Goal: Information Seeking & Learning: Learn about a topic

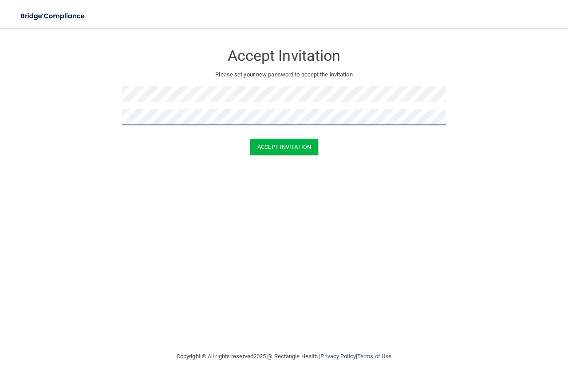
click at [250, 139] on button "Accept Invitation" at bounding box center [284, 147] width 68 height 16
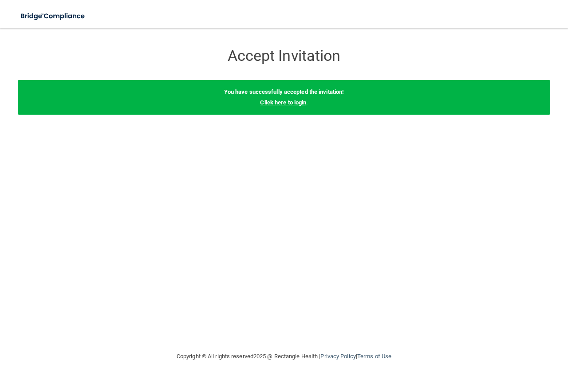
click at [286, 104] on link "Click here to login" at bounding box center [283, 102] width 46 height 7
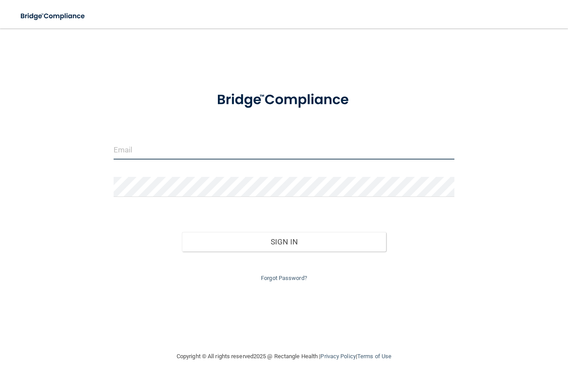
click at [227, 151] on input "email" at bounding box center [284, 149] width 341 height 20
type input "[EMAIL_ADDRESS][DOMAIN_NAME]"
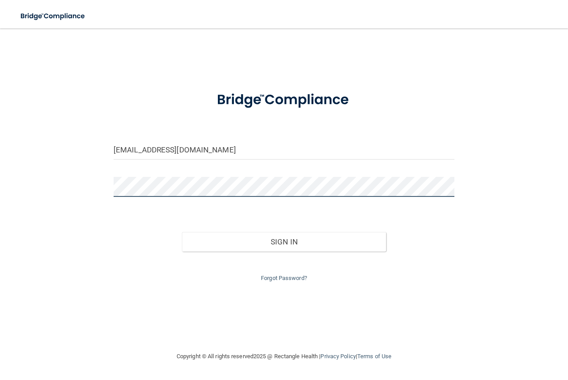
click at [182, 232] on button "Sign In" at bounding box center [284, 242] width 205 height 20
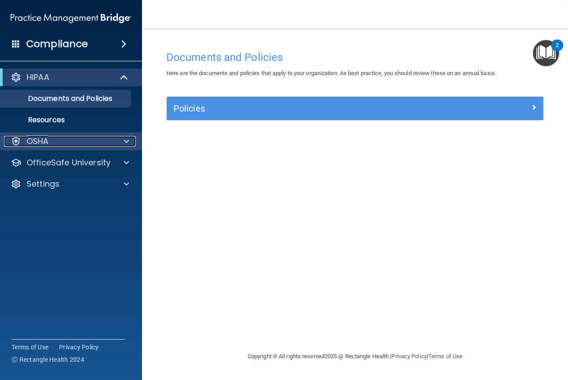
click at [68, 144] on div "OSHA" at bounding box center [59, 141] width 110 height 11
click at [76, 145] on div "OSHA" at bounding box center [59, 141] width 110 height 11
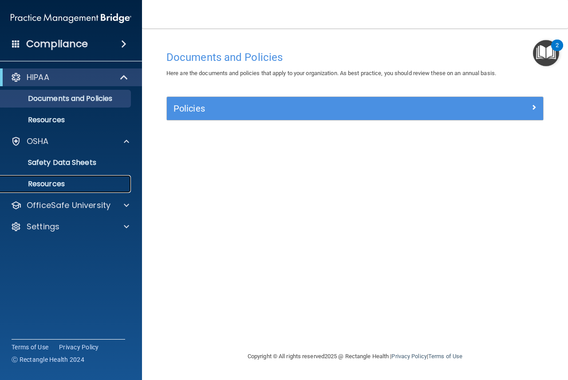
click at [63, 184] on p "Resources" at bounding box center [66, 183] width 121 height 9
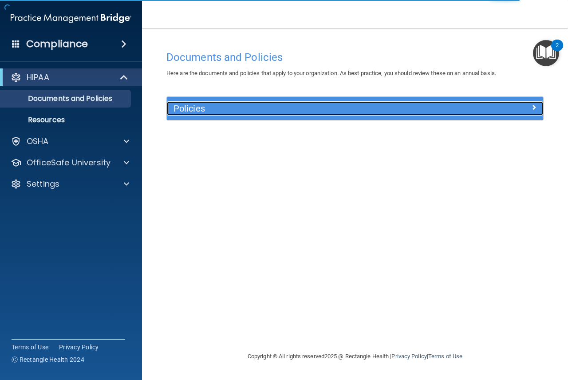
click at [214, 111] on h5 "Policies" at bounding box center [308, 108] width 269 height 10
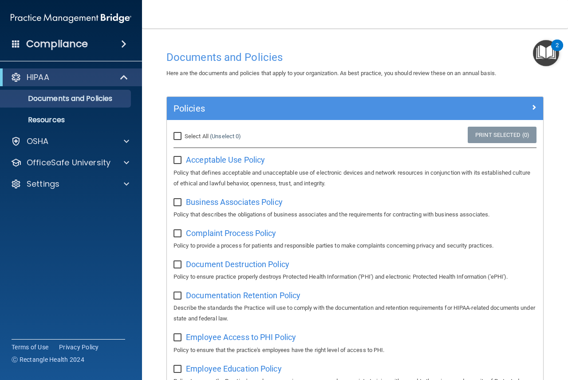
click at [547, 44] on img "Open Resource Center, 2 new notifications" at bounding box center [546, 53] width 26 height 26
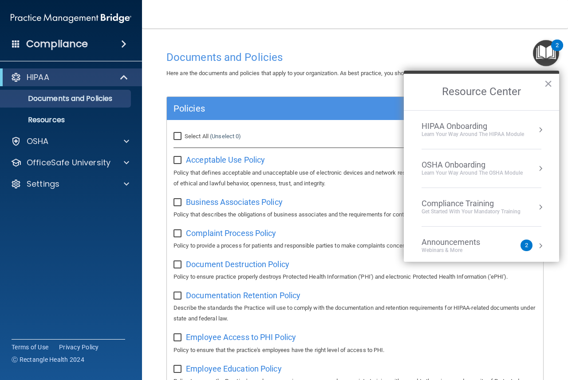
click at [466, 251] on div "Webinars & More" at bounding box center [460, 250] width 76 height 8
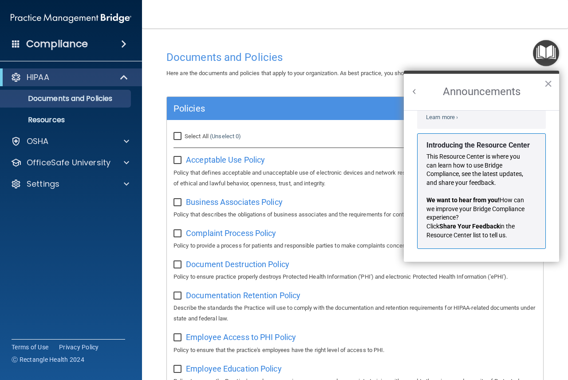
scroll to position [156, 0]
click at [558, 83] on h2 "Announcements" at bounding box center [481, 92] width 155 height 36
click at [538, 86] on h2 "Announcements" at bounding box center [481, 92] width 155 height 36
click at [550, 84] on button "×" at bounding box center [549, 83] width 8 height 14
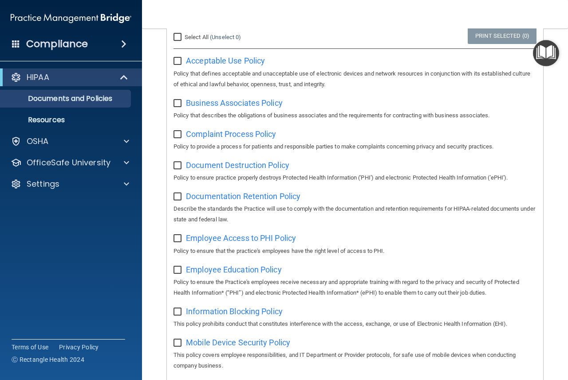
scroll to position [0, 0]
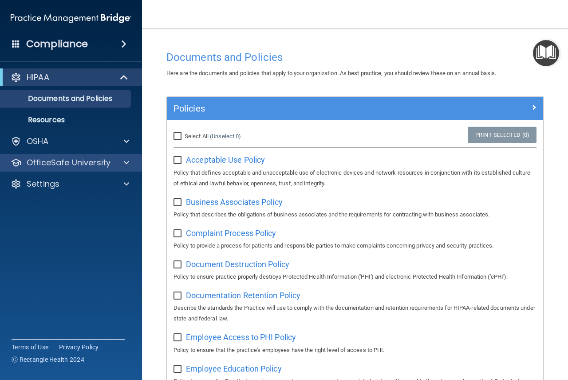
click at [95, 168] on div "OfficeSafe University" at bounding box center [71, 163] width 143 height 18
click at [131, 165] on div at bounding box center [125, 162] width 22 height 11
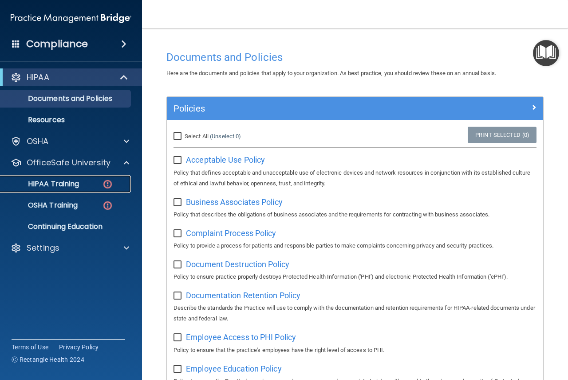
click at [75, 189] on link "HIPAA Training" at bounding box center [61, 184] width 140 height 18
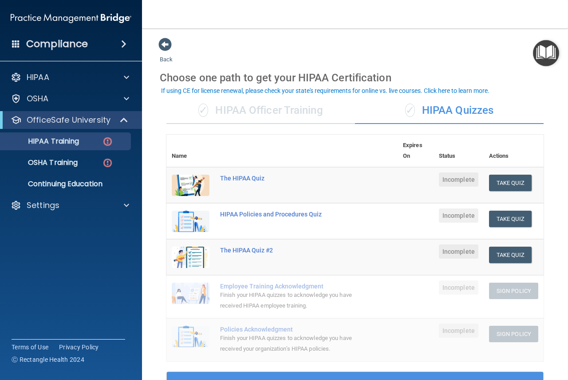
click at [222, 110] on div "✓ HIPAA Officer Training" at bounding box center [261, 110] width 189 height 27
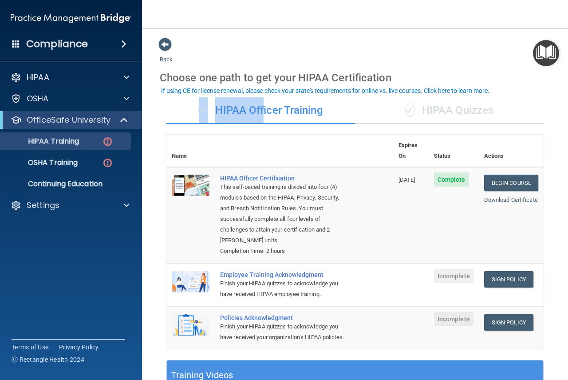
drag, startPoint x: 279, startPoint y: 111, endPoint x: 179, endPoint y: 99, distance: 101.1
click at [179, 99] on div "✓ HIPAA Officer Training" at bounding box center [261, 110] width 189 height 27
click at [368, 60] on div "Back Choose one path to get your HIPAA Certification ✓ HIPAA Officer Training ✓…" at bounding box center [355, 318] width 391 height 563
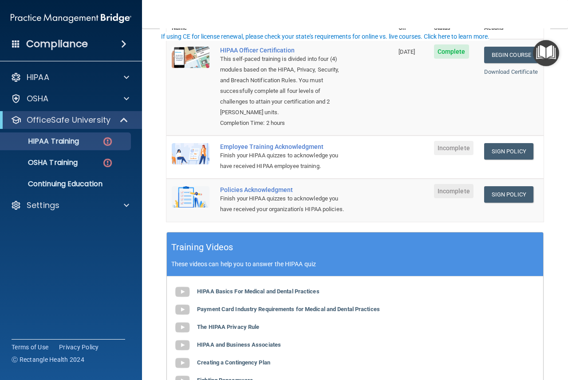
scroll to position [133, 0]
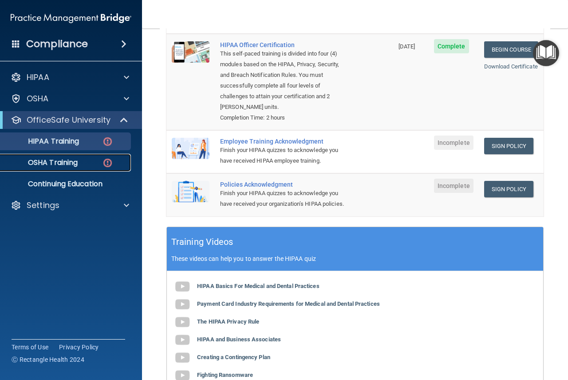
click at [58, 165] on p "OSHA Training" at bounding box center [42, 162] width 72 height 9
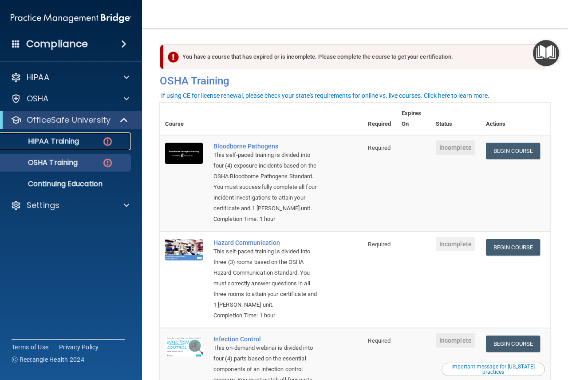
click at [40, 138] on p "HIPAA Training" at bounding box center [42, 141] width 73 height 9
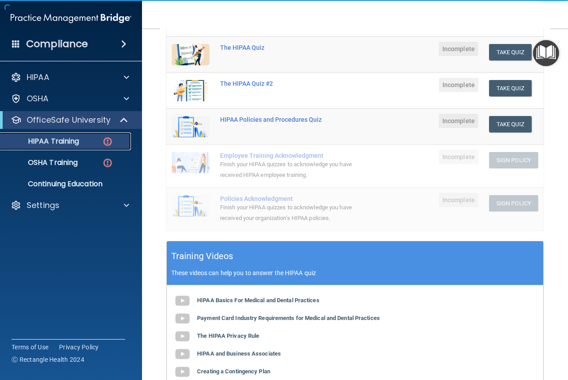
scroll to position [44, 0]
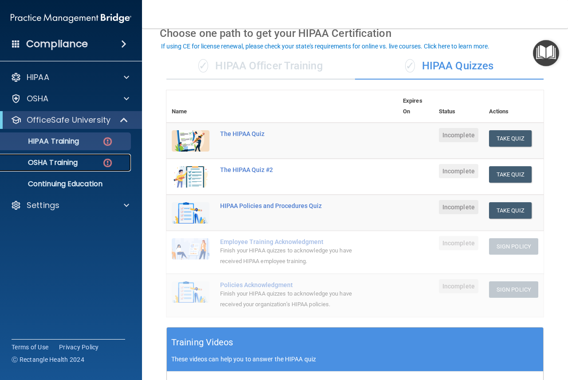
click at [79, 166] on div "OSHA Training" at bounding box center [66, 162] width 121 height 9
